Goal: Find specific page/section: Find specific page/section

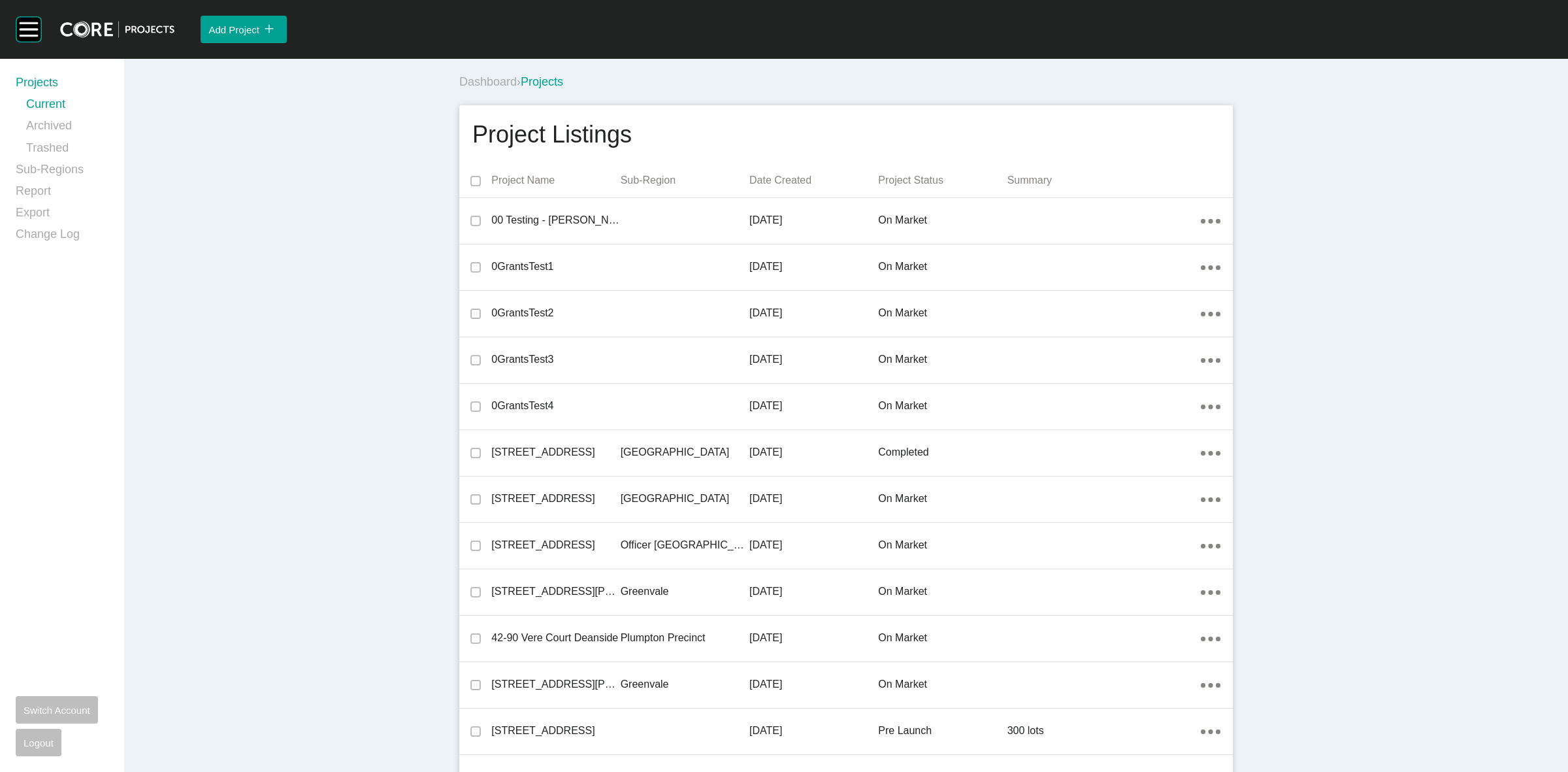
scroll to position [29708, 0]
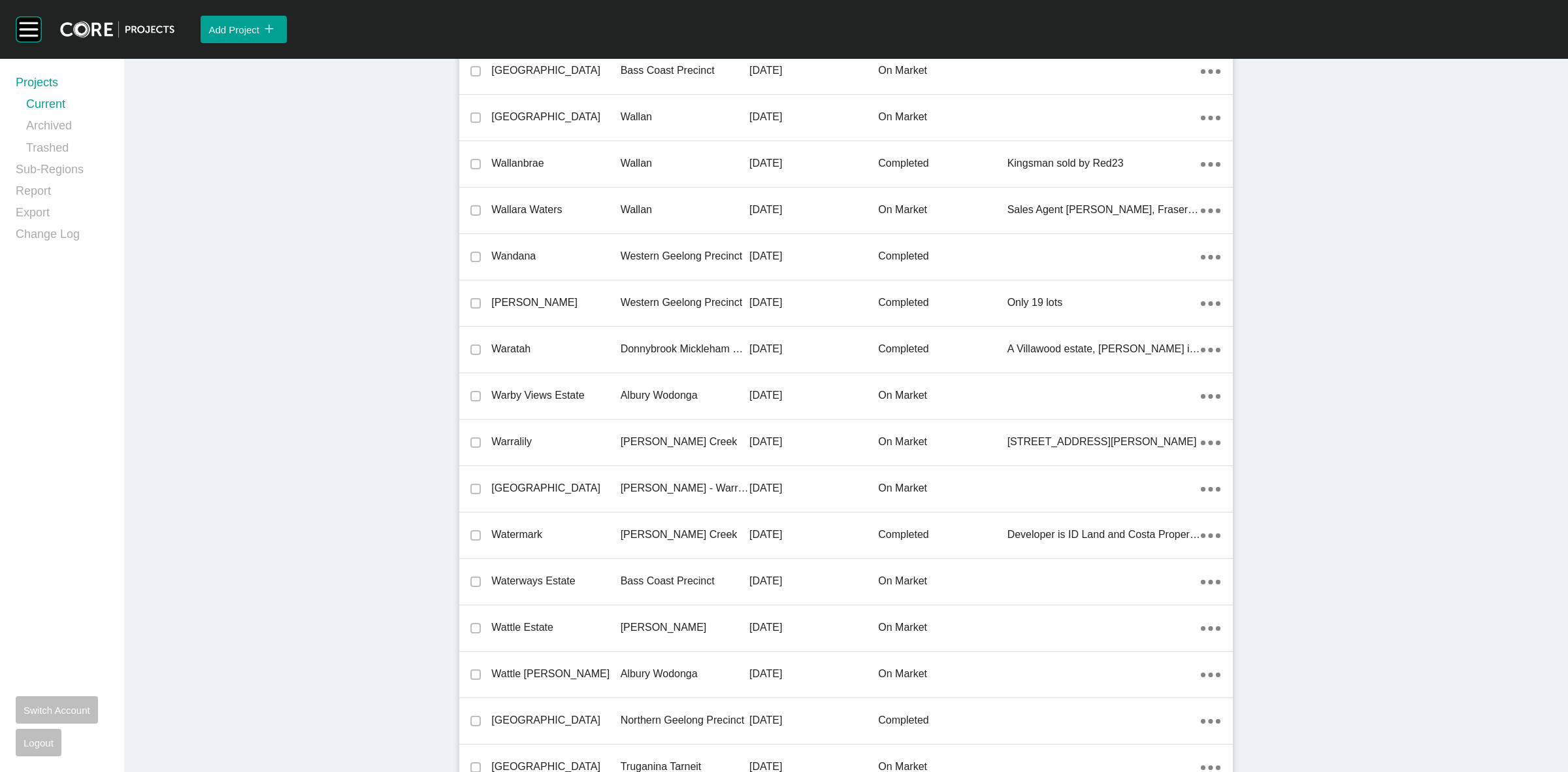
drag, startPoint x: 660, startPoint y: 392, endPoint x: 665, endPoint y: 386, distance: 7.8
click at [660, 391] on p "Albury Wodonga" at bounding box center [685, 395] width 129 height 14
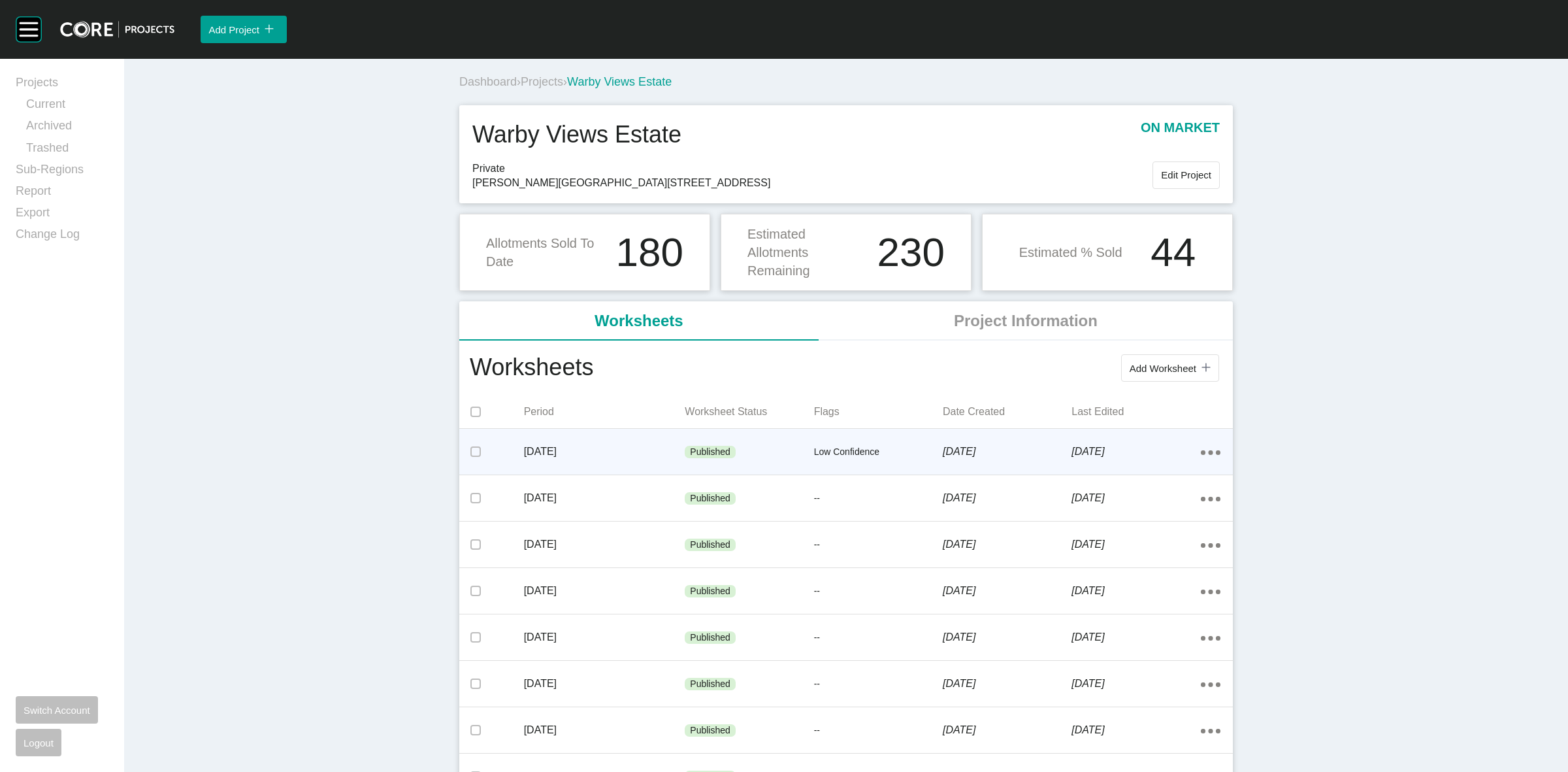
click at [671, 449] on p "[DATE]" at bounding box center [605, 452] width 162 height 14
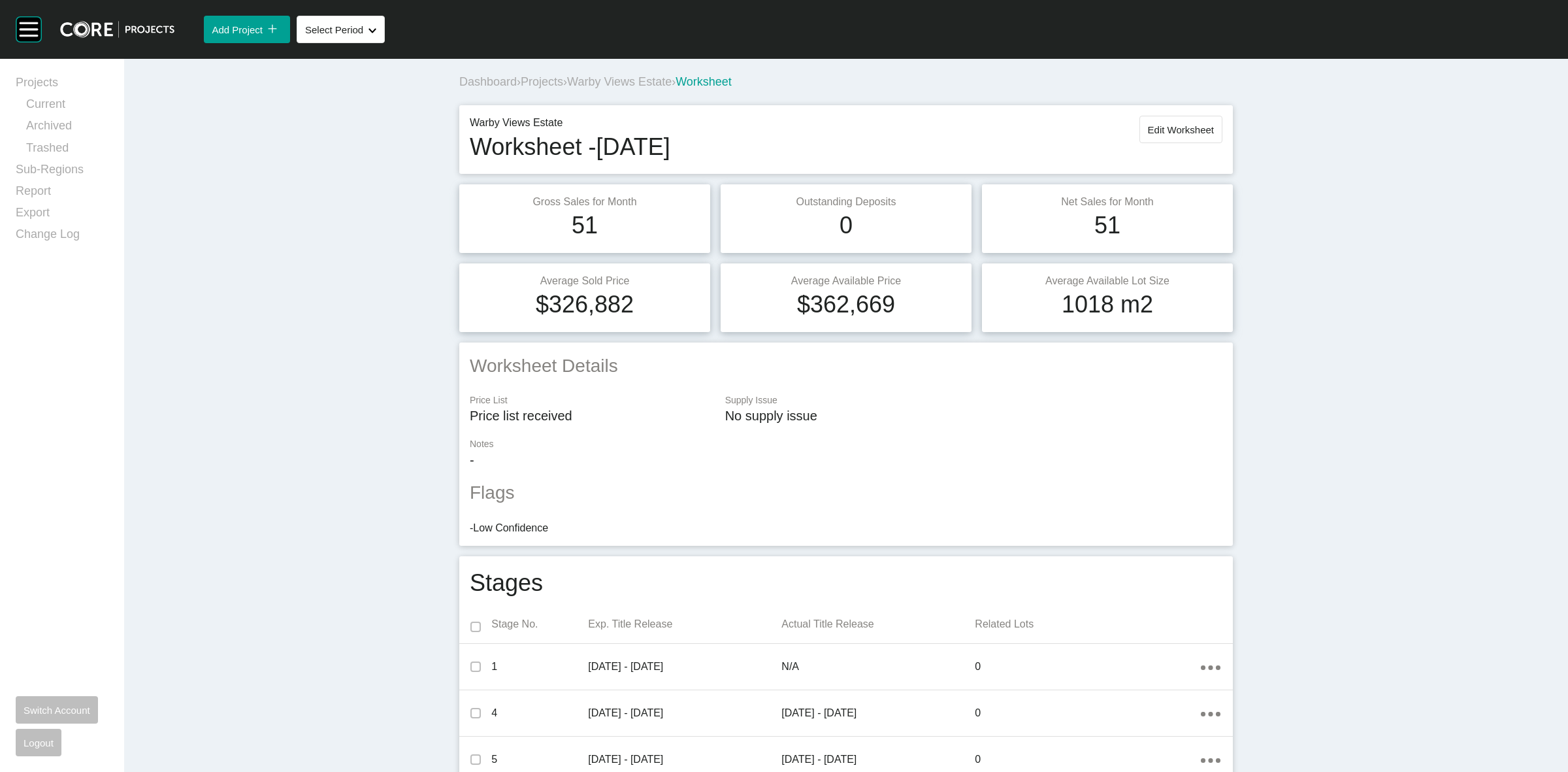
click at [647, 76] on span "Warby Views Estate" at bounding box center [620, 81] width 105 height 13
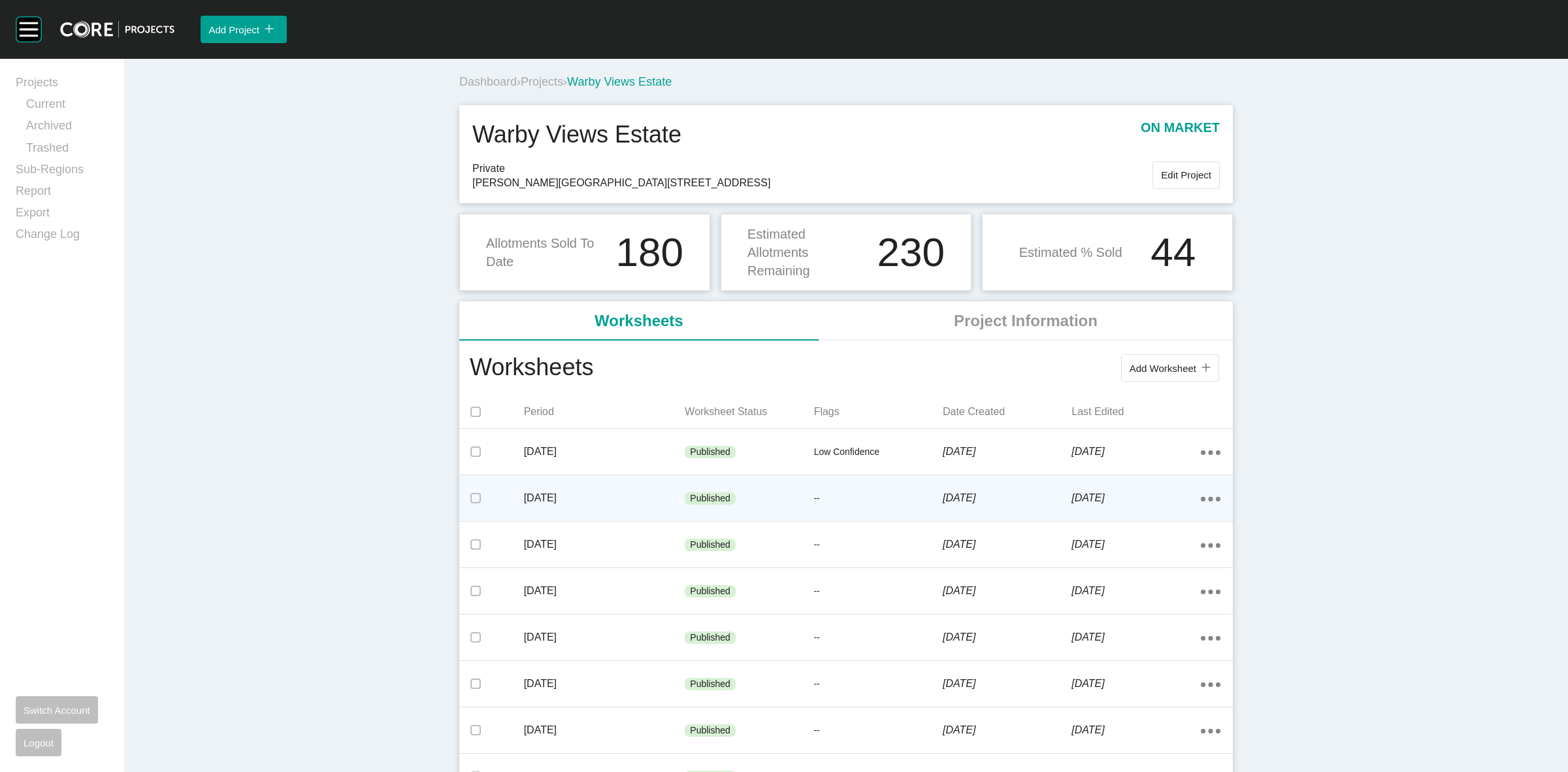
click at [759, 491] on div "Published" at bounding box center [749, 499] width 129 height 39
